Goal: Check status: Check status

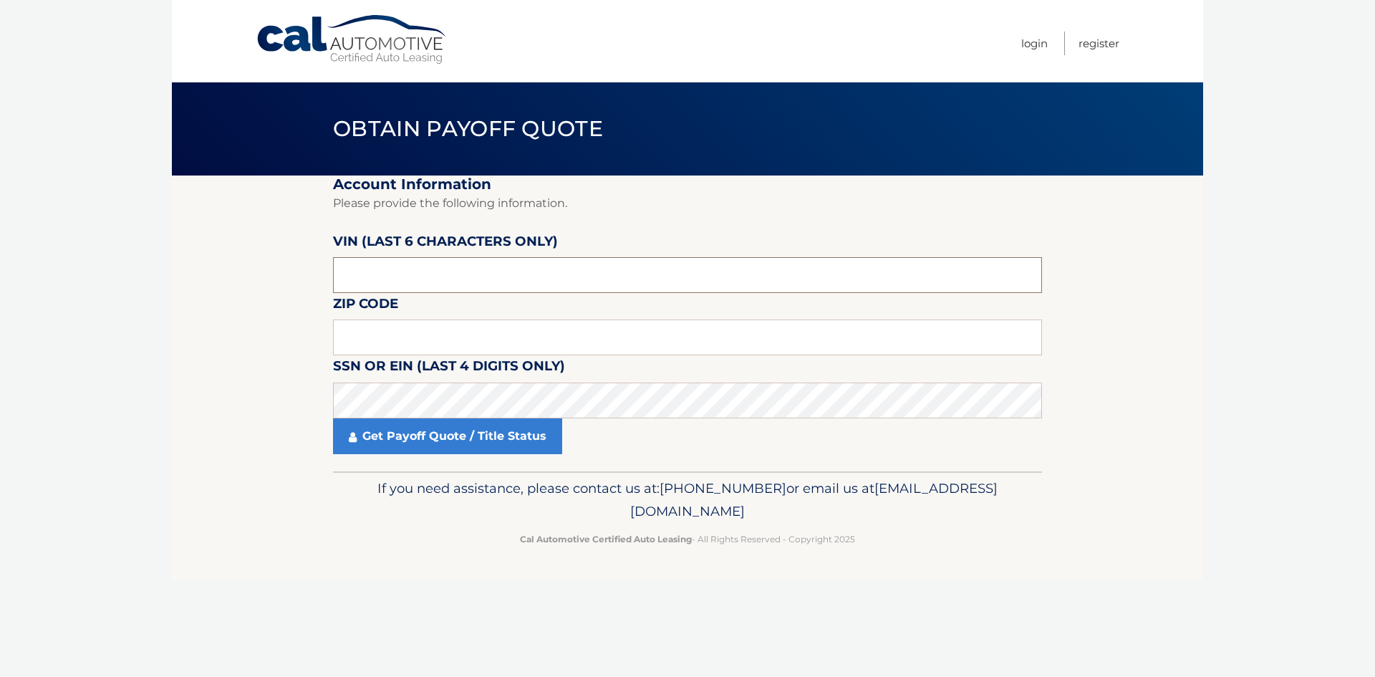
click at [503, 279] on input "text" at bounding box center [687, 275] width 709 height 36
type input "527407"
click at [475, 337] on input "text" at bounding box center [687, 337] width 709 height 36
type input "10803"
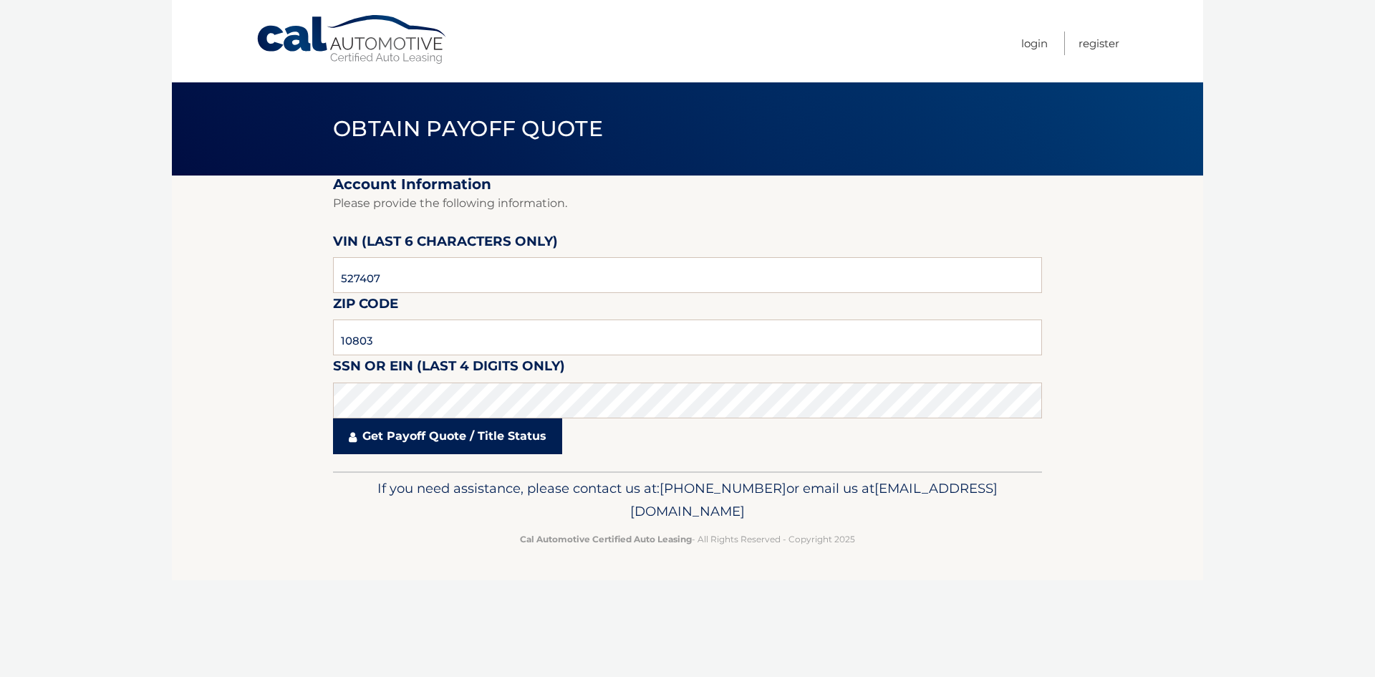
click at [403, 438] on link "Get Payoff Quote / Title Status" at bounding box center [447, 436] width 229 height 36
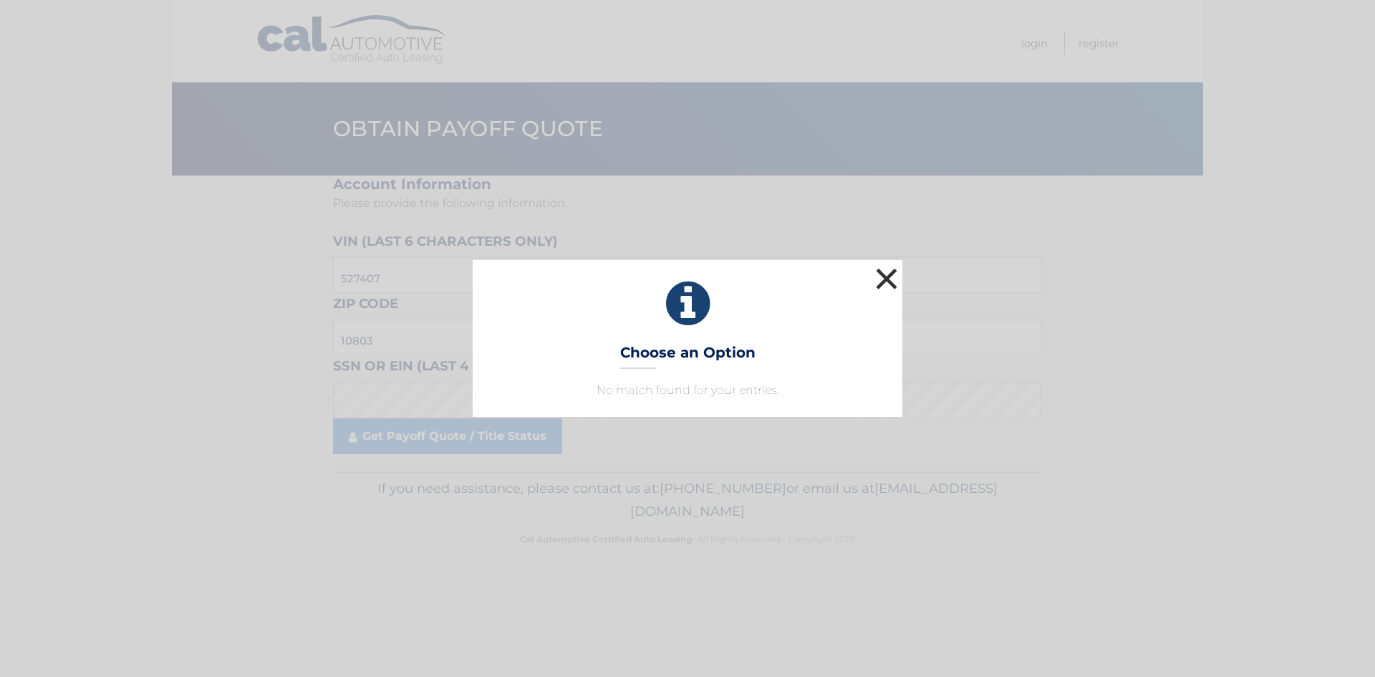
click at [883, 271] on button "×" at bounding box center [886, 278] width 29 height 29
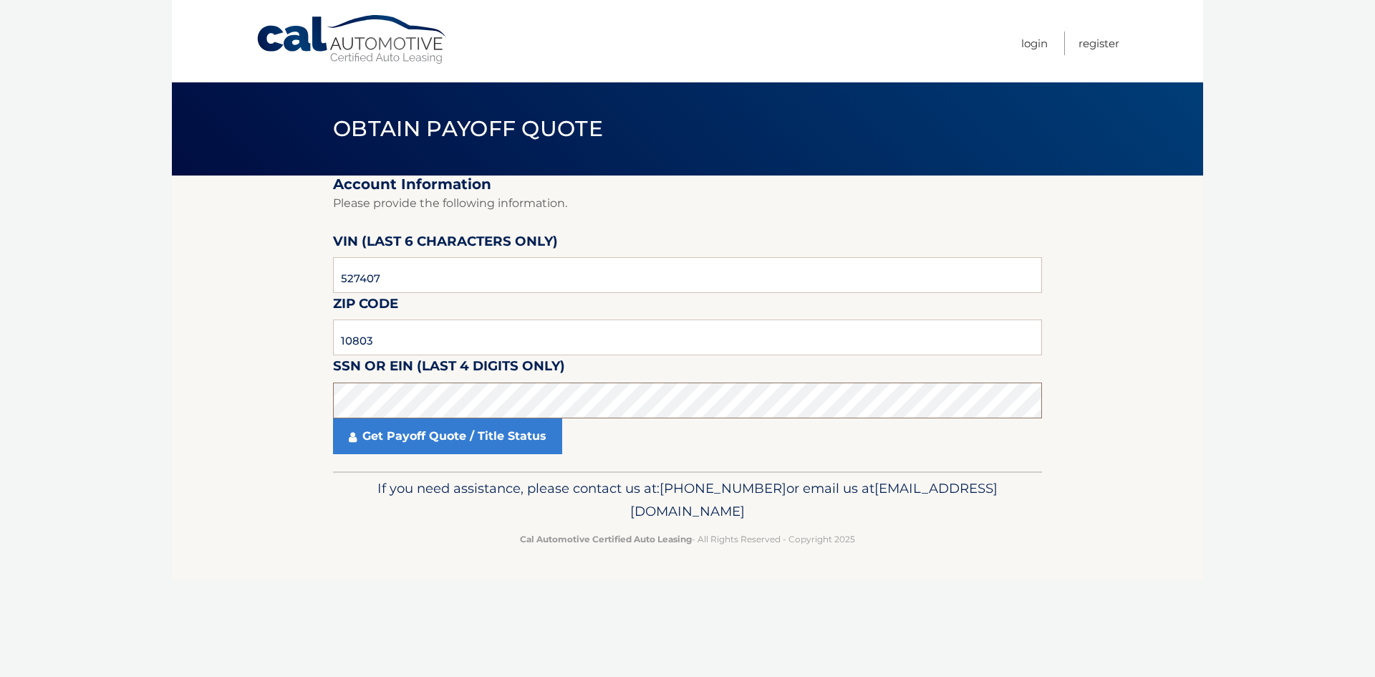
click at [327, 415] on section "Account Information Please provide the following information. VIN (last 6 chara…" at bounding box center [687, 323] width 1031 height 296
click at [467, 438] on link "Get Payoff Quote / Title Status" at bounding box center [447, 436] width 229 height 36
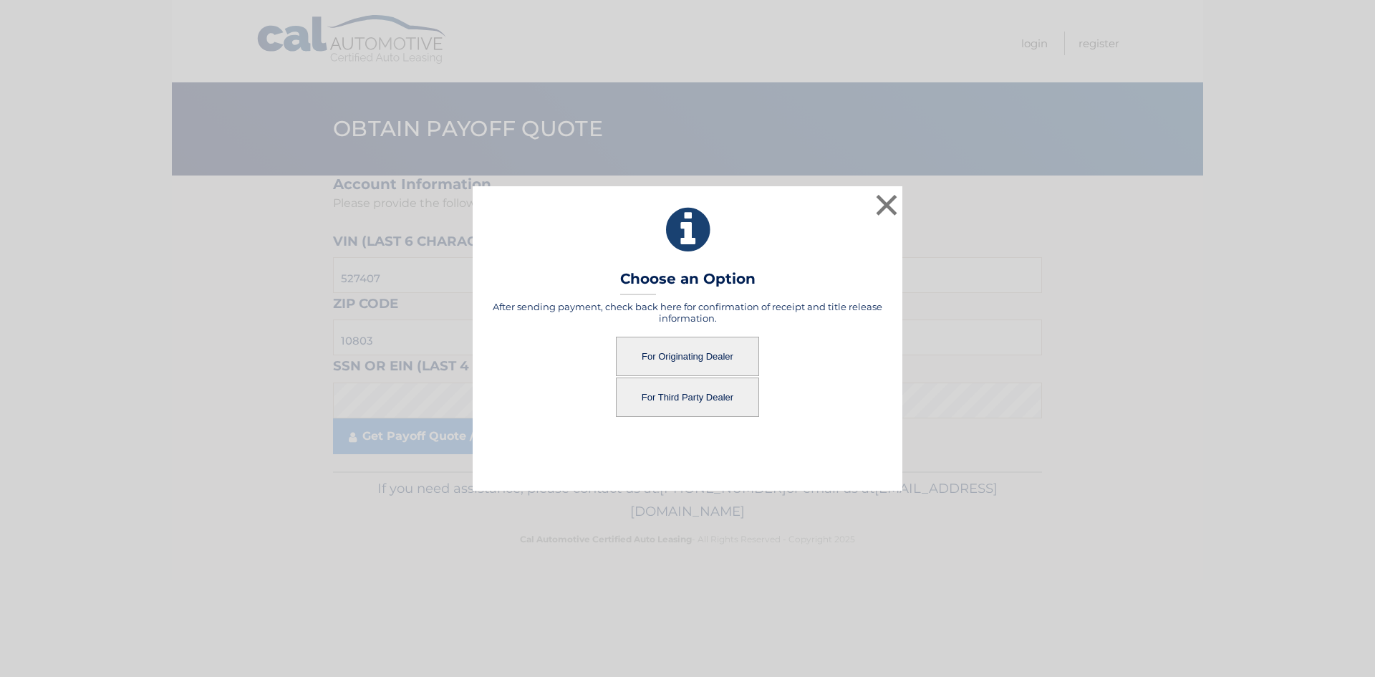
click at [655, 350] on button "For Originating Dealer" at bounding box center [687, 356] width 143 height 39
click at [698, 350] on button "For Originating Dealer" at bounding box center [687, 356] width 143 height 39
